Goal: Check status: Check status

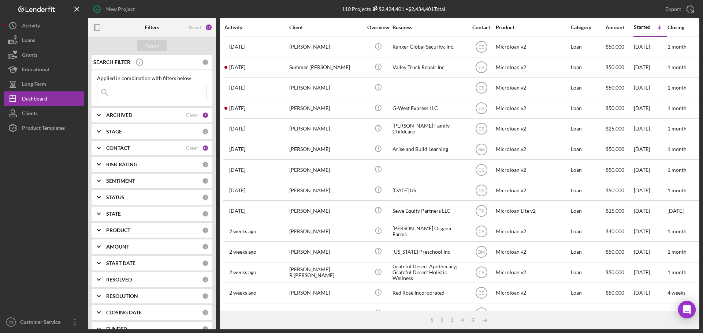
scroll to position [96, 0]
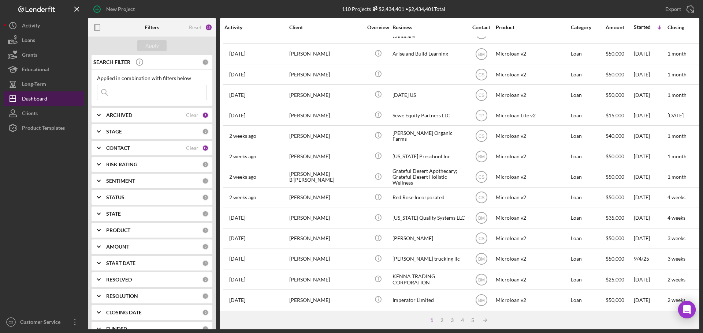
click at [28, 93] on div "Dashboard" at bounding box center [34, 99] width 25 height 16
click at [16, 81] on icon "button" at bounding box center [13, 84] width 18 height 18
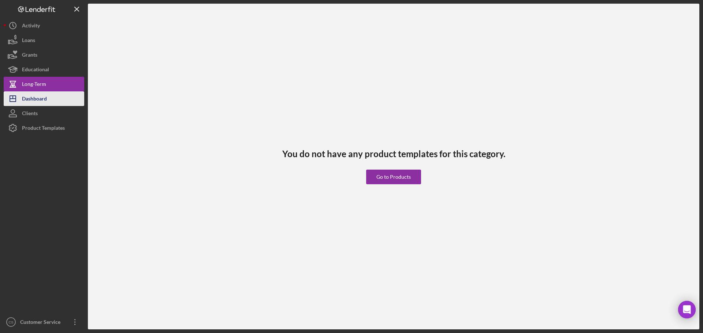
click at [20, 101] on icon "Icon/Dashboard" at bounding box center [13, 99] width 18 height 18
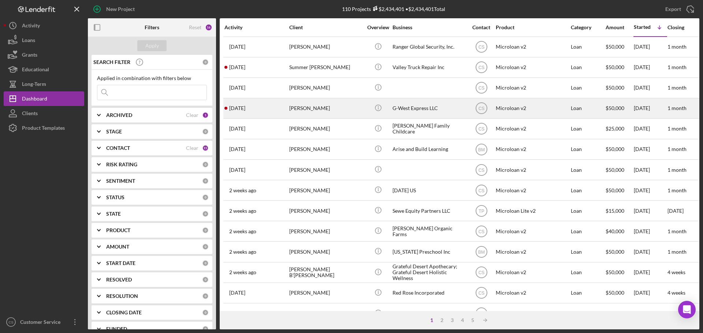
click at [346, 112] on div "[PERSON_NAME]" at bounding box center [325, 108] width 73 height 19
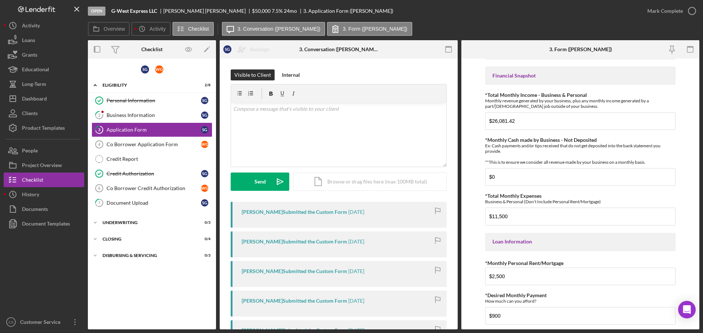
scroll to position [182, 0]
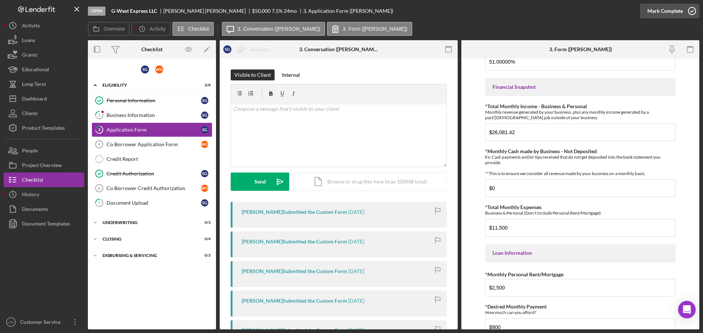
click at [696, 15] on icon "button" at bounding box center [692, 11] width 18 height 18
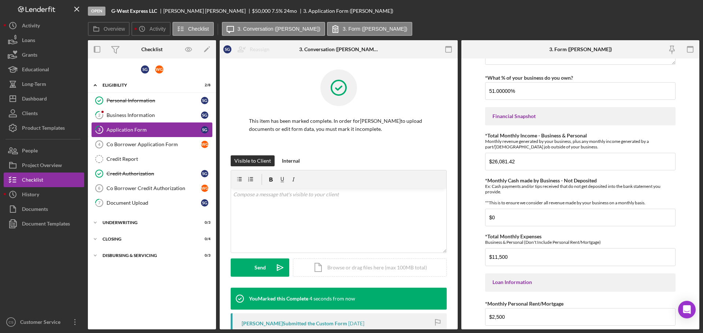
scroll to position [211, 0]
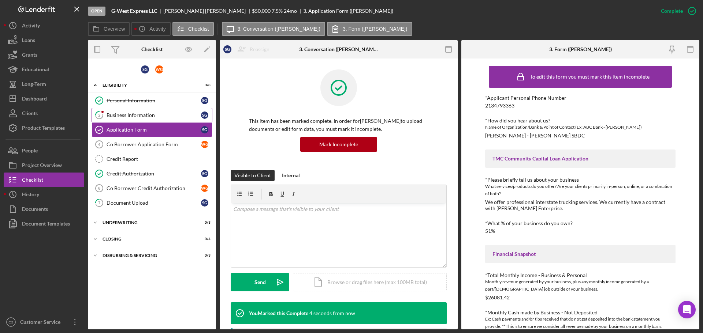
click at [150, 110] on link "2 Business Information S G" at bounding box center [151, 115] width 121 height 15
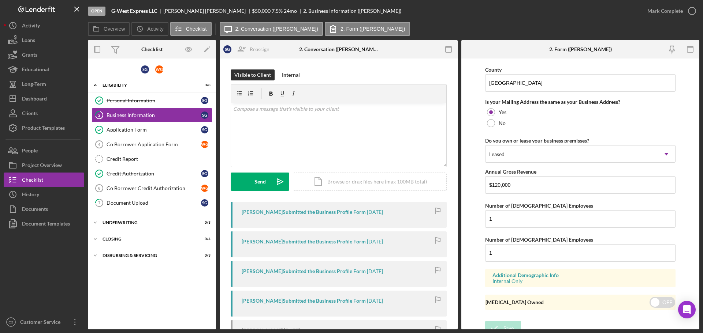
scroll to position [638, 0]
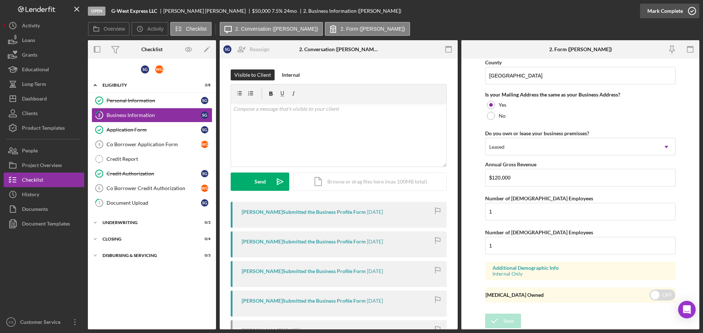
click at [691, 12] on icon "button" at bounding box center [692, 11] width 18 height 18
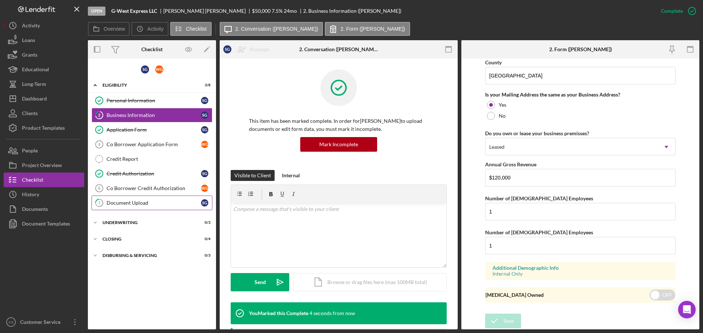
scroll to position [364, 0]
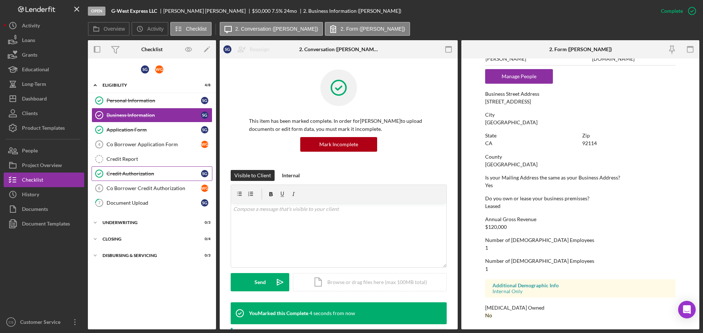
click at [158, 179] on link "Credit Authorization Credit Authorization S G" at bounding box center [151, 174] width 121 height 15
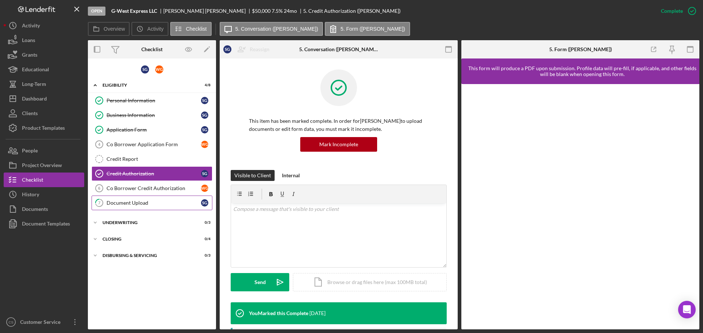
click at [173, 209] on link "7 Document Upload S G" at bounding box center [151, 203] width 121 height 15
